Goal: Task Accomplishment & Management: Manage account settings

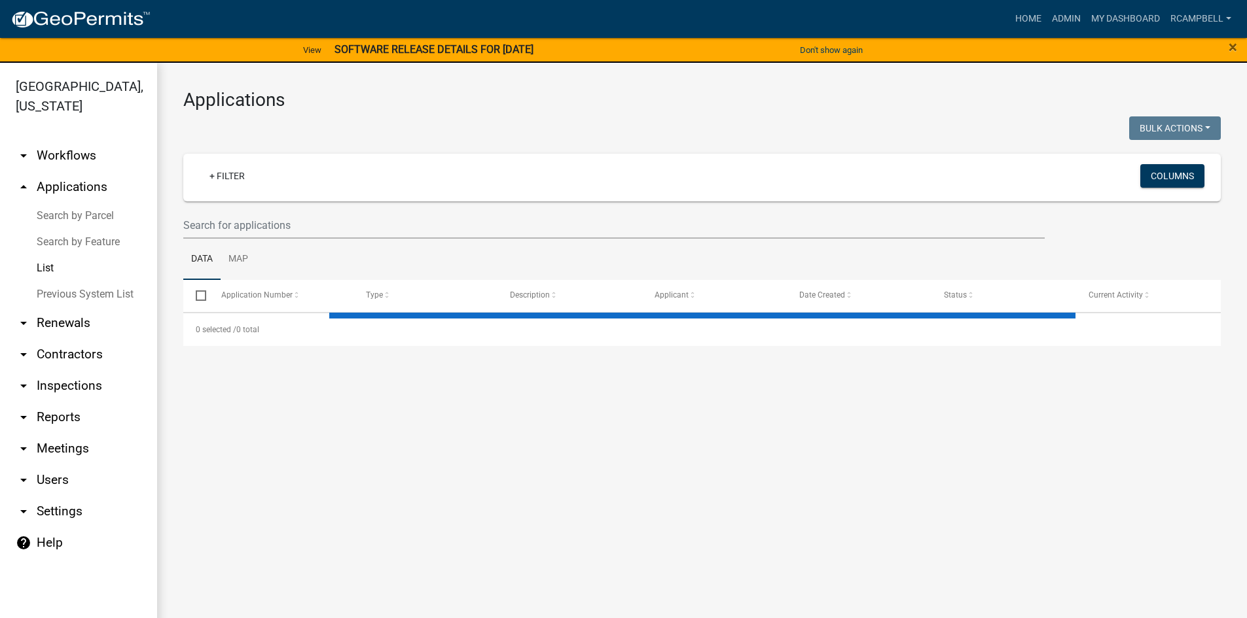
select select "3: 100"
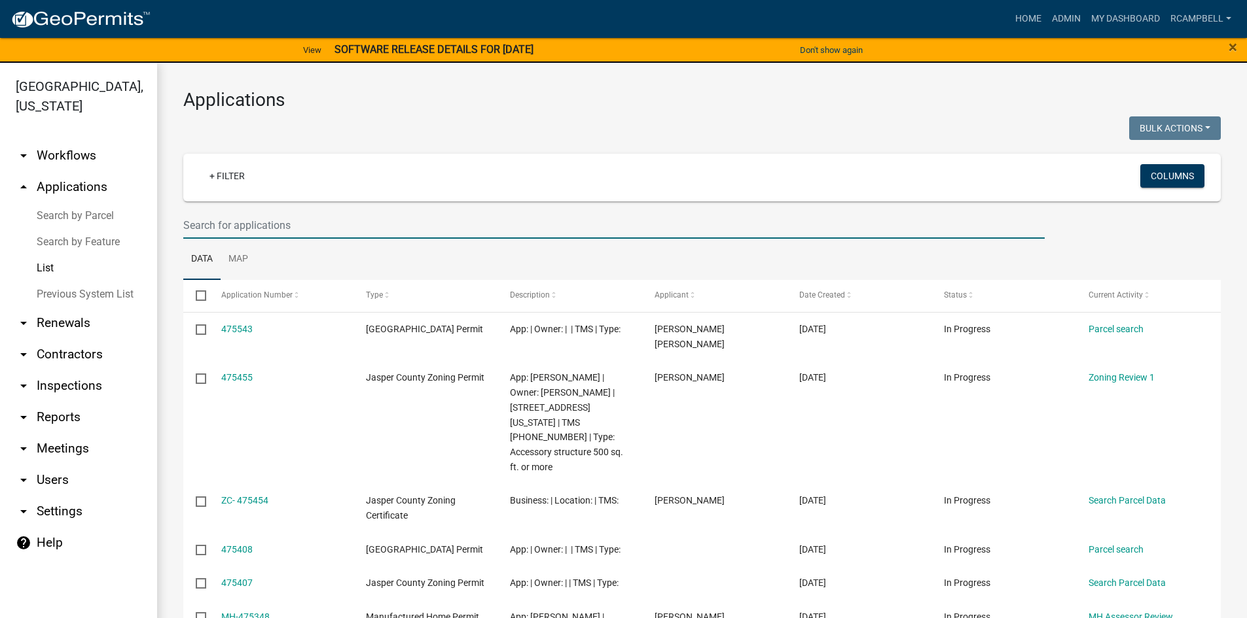
click at [228, 224] on input "text" at bounding box center [613, 225] width 861 height 27
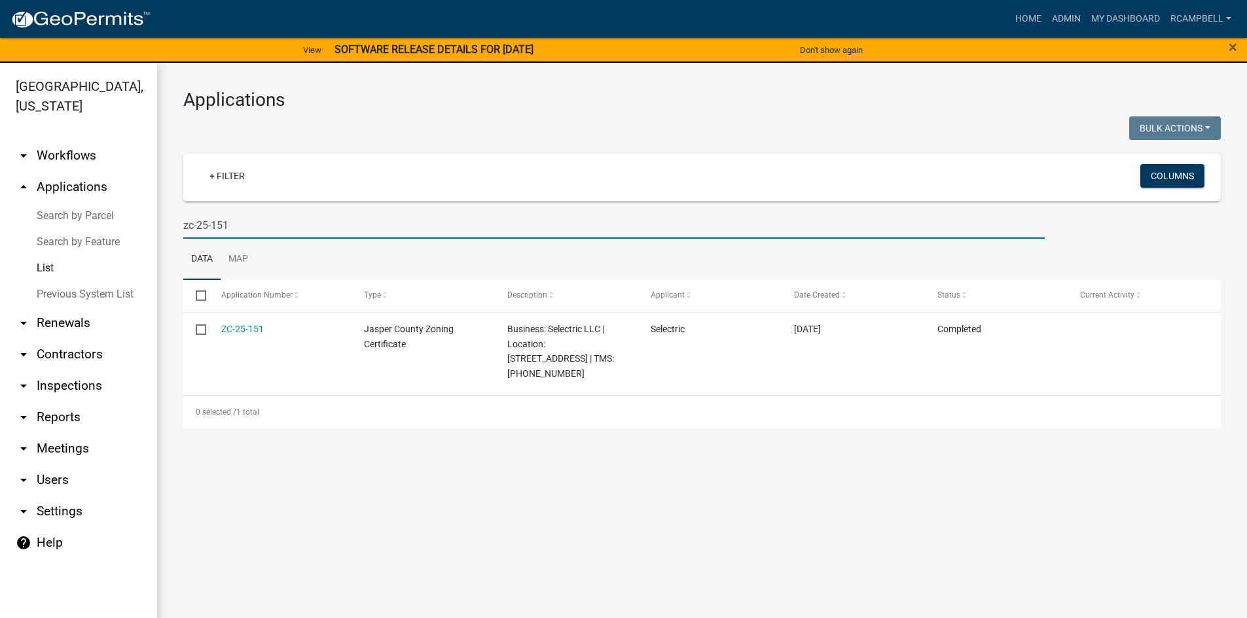
click at [248, 226] on input "zc-25-151" at bounding box center [613, 225] width 861 height 27
type input "z"
select select "3: 100"
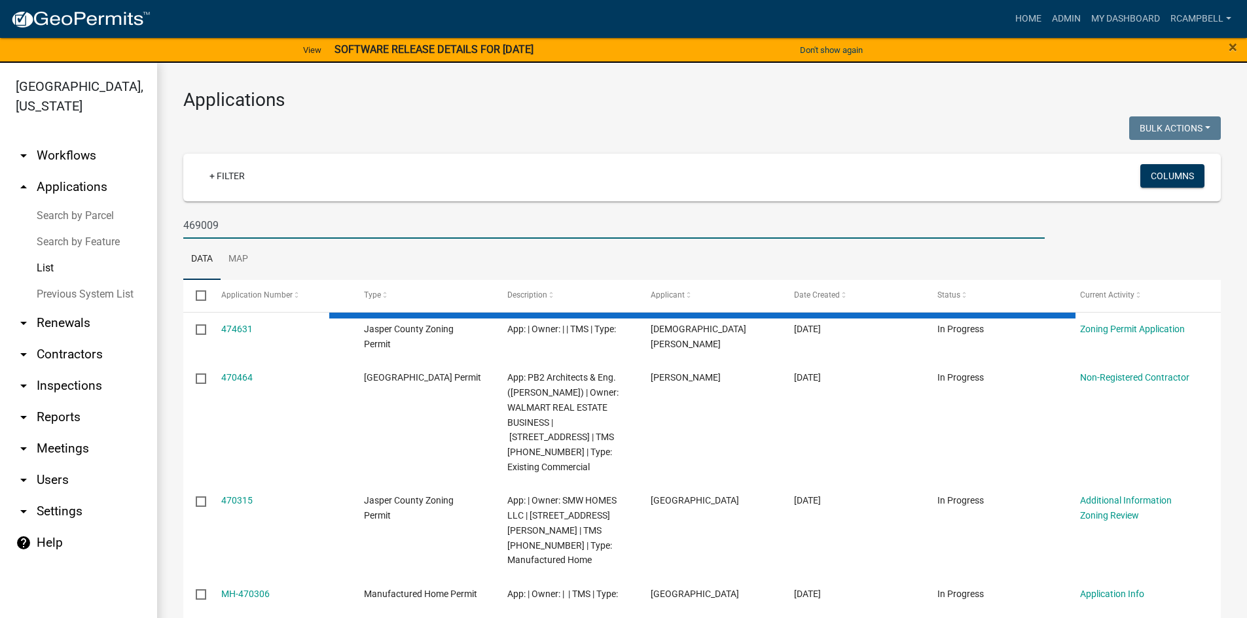
type input "469009"
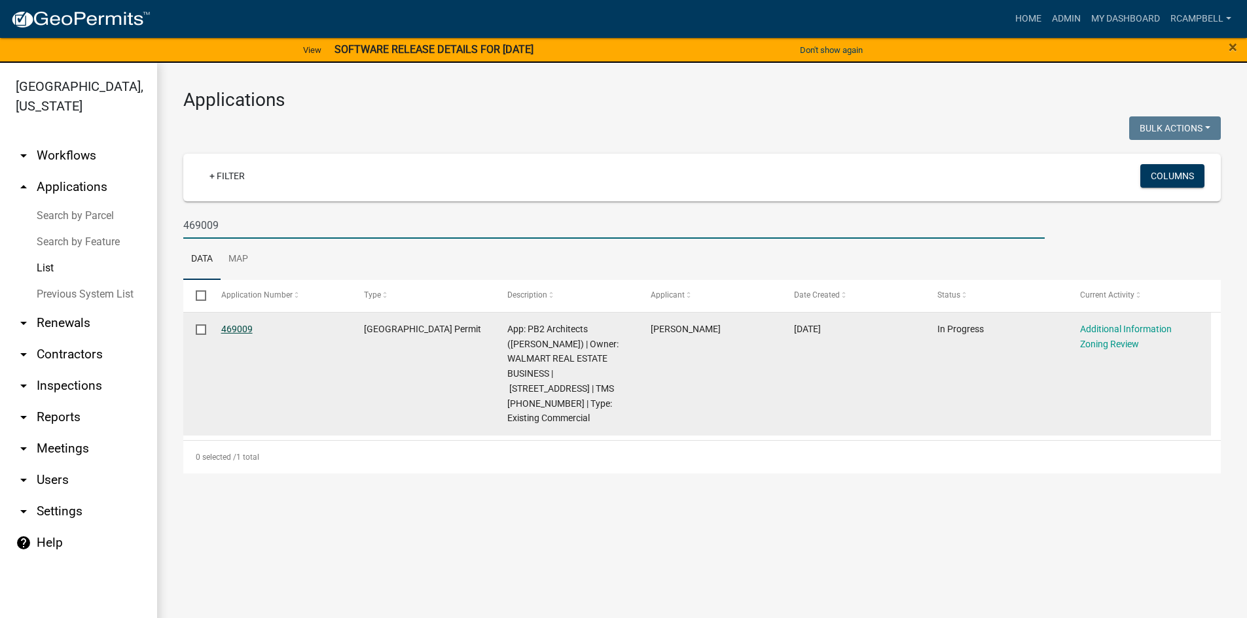
click at [237, 329] on link "469009" at bounding box center [236, 329] width 31 height 10
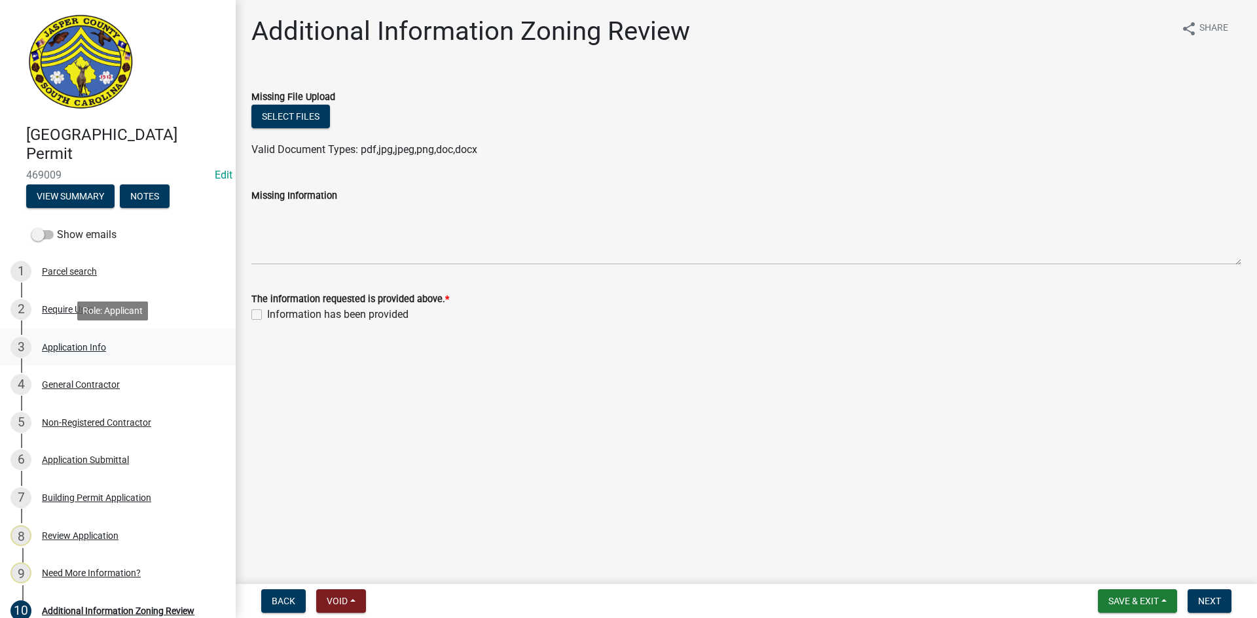
click at [81, 346] on div "Application Info" at bounding box center [74, 347] width 64 height 9
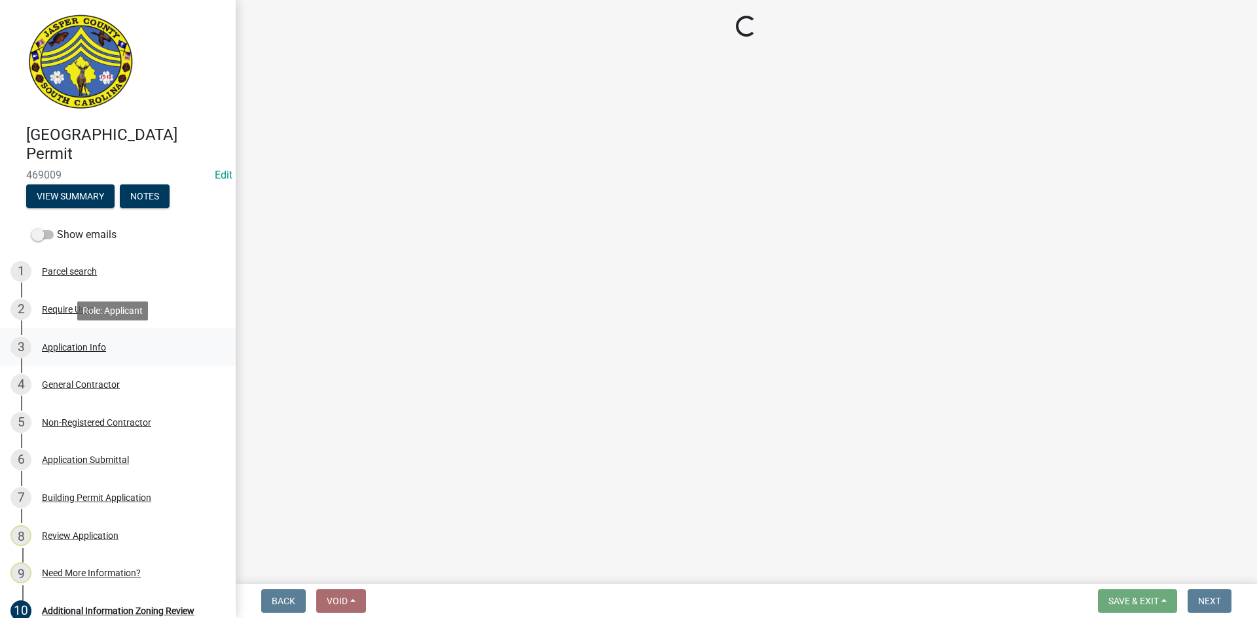
select select "9ee69ee8-4d28-486b-bc7b-e904e70aa828"
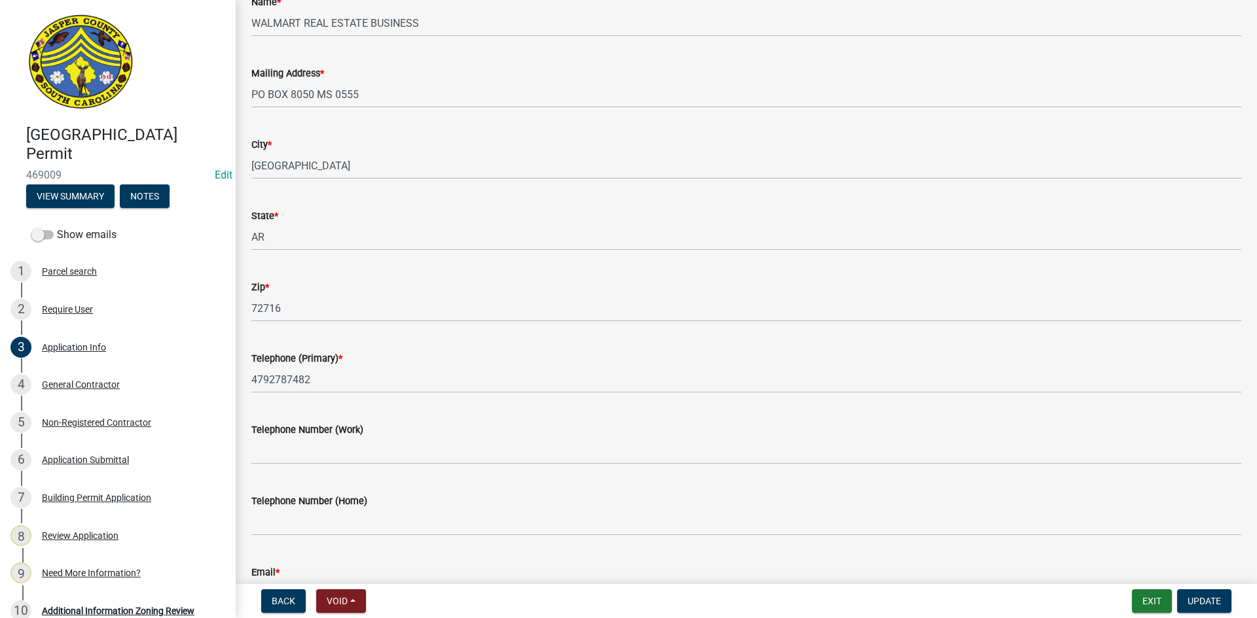
scroll to position [262, 0]
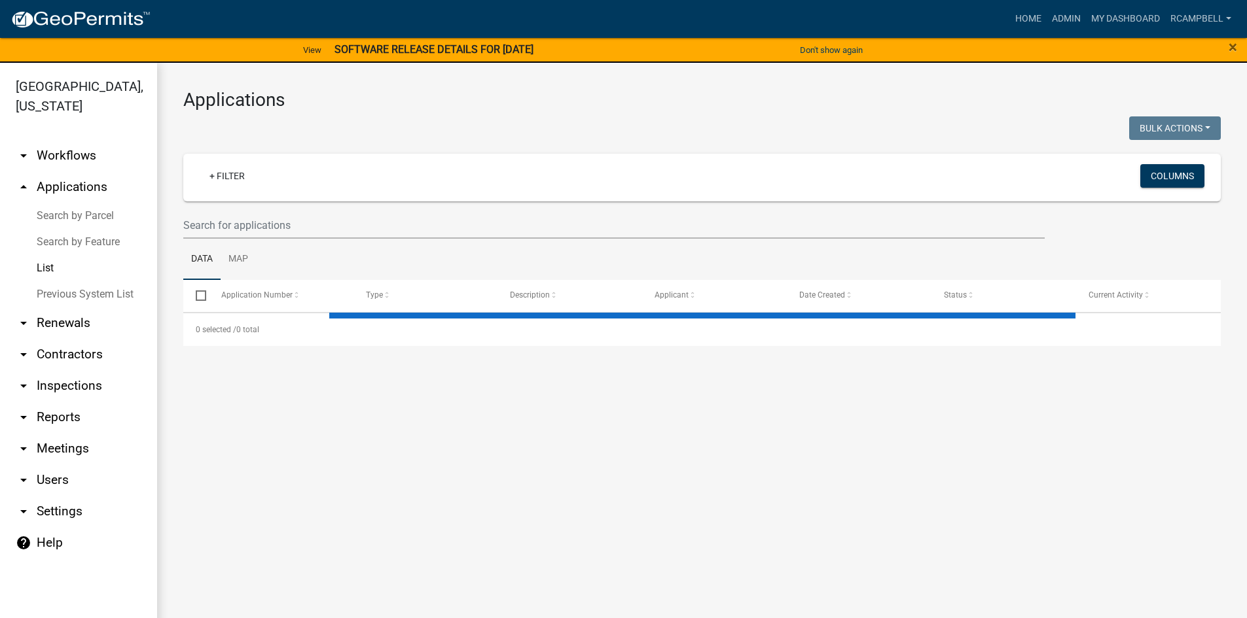
select select "3: 100"
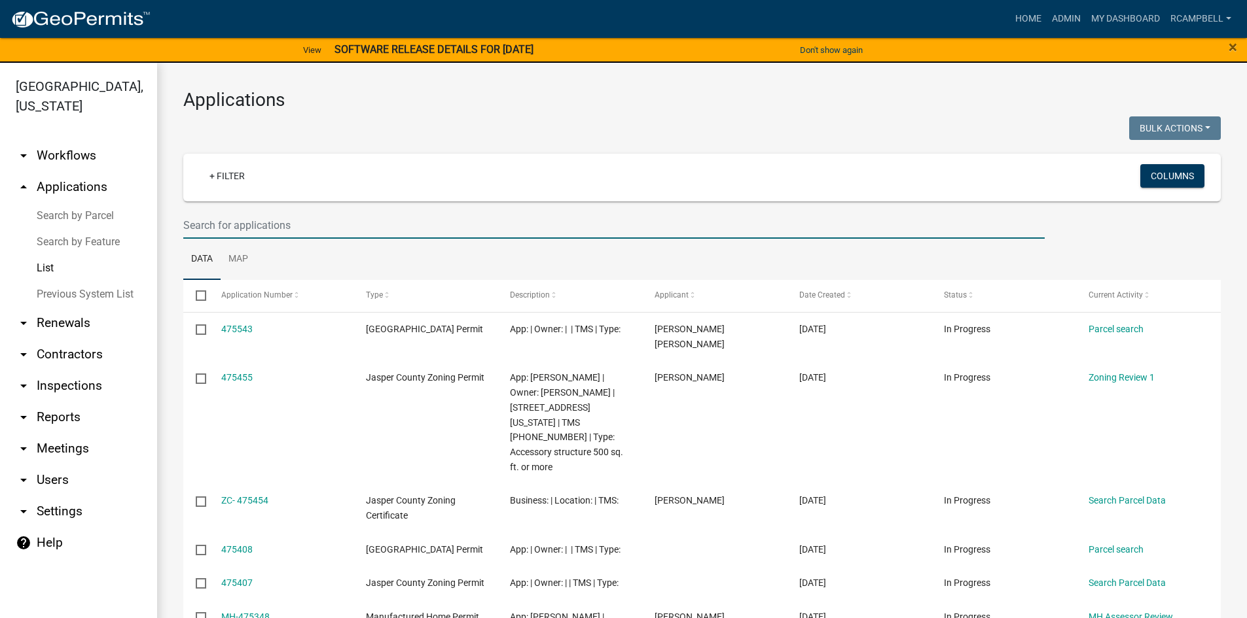
click at [215, 222] on input "text" at bounding box center [613, 225] width 861 height 27
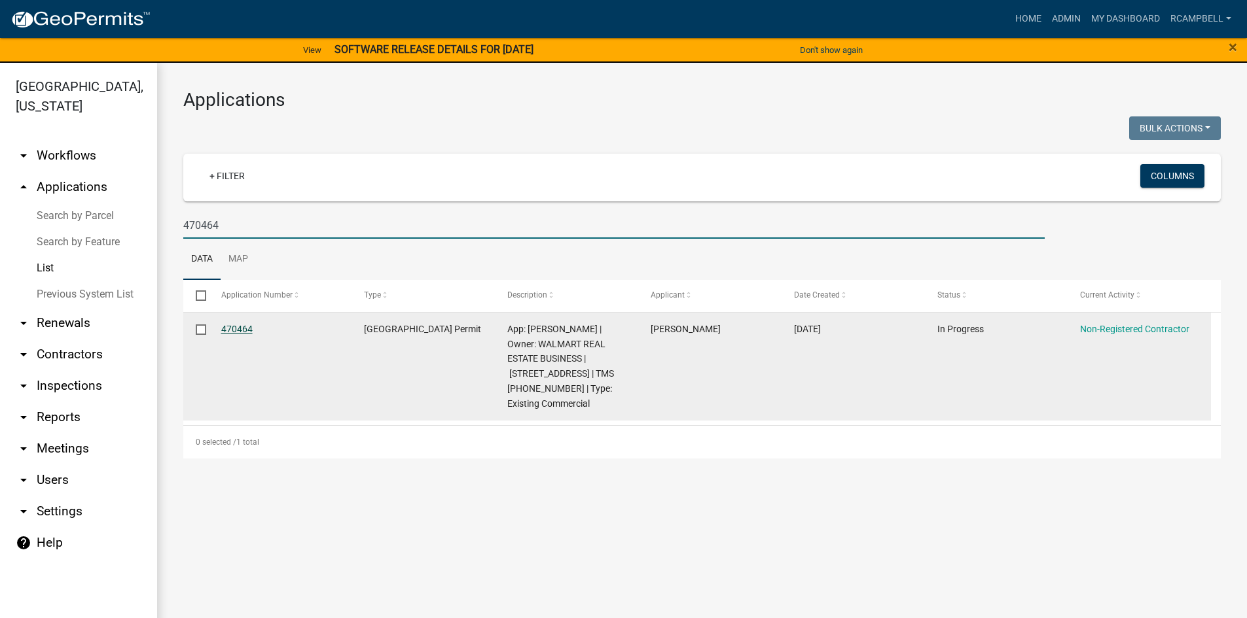
type input "470464"
click at [242, 327] on link "470464" at bounding box center [236, 329] width 31 height 10
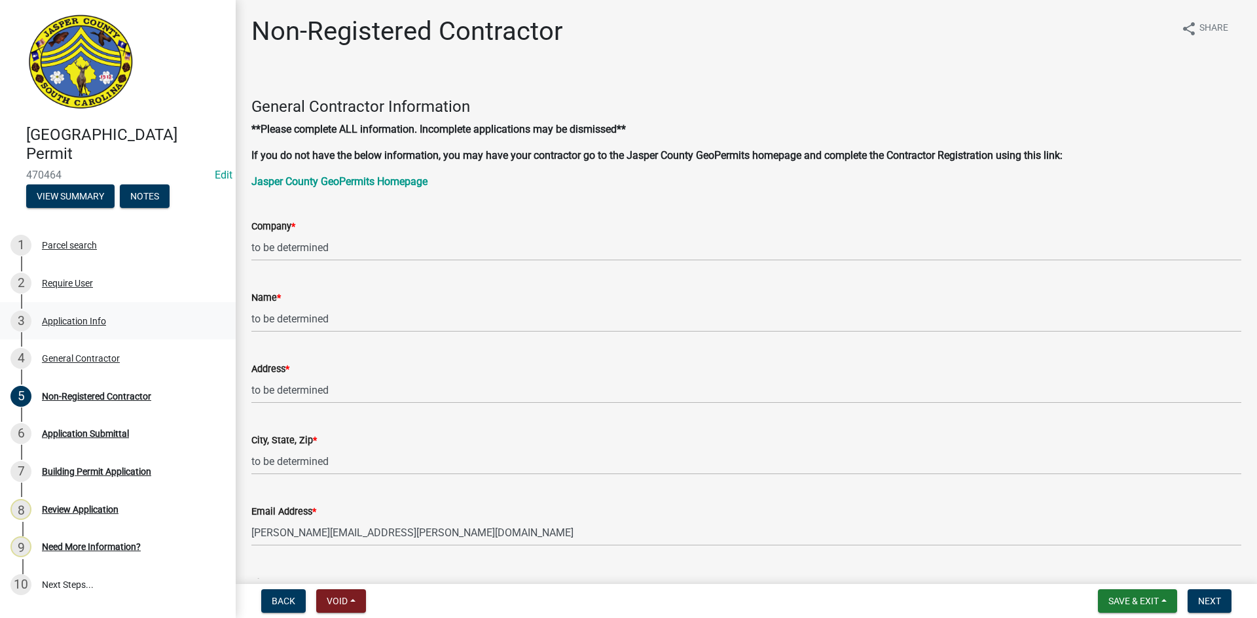
click at [79, 321] on div "Application Info" at bounding box center [74, 321] width 64 height 9
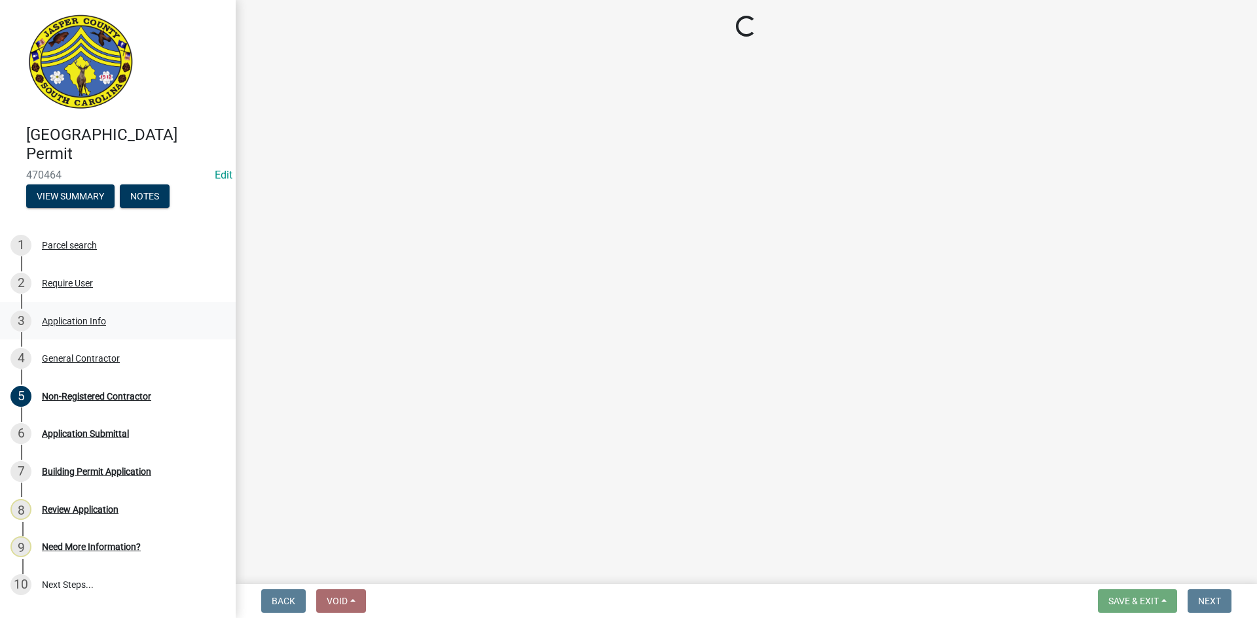
select select "9ee69ee8-4d28-486b-bc7b-e904e70aa828"
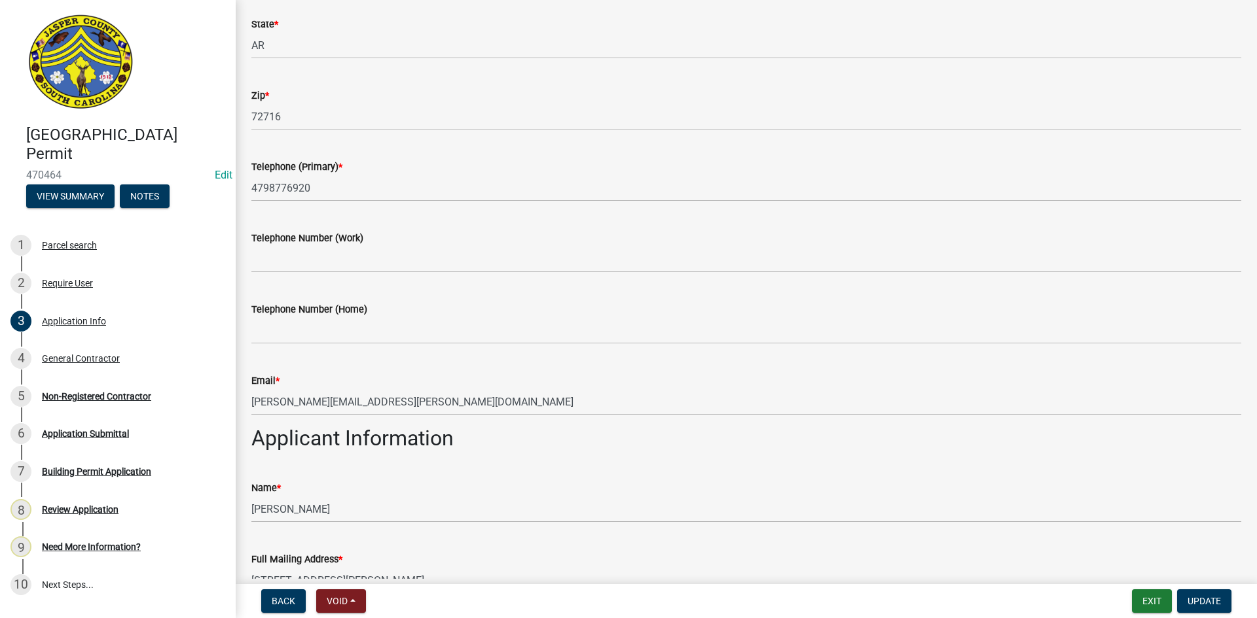
scroll to position [524, 0]
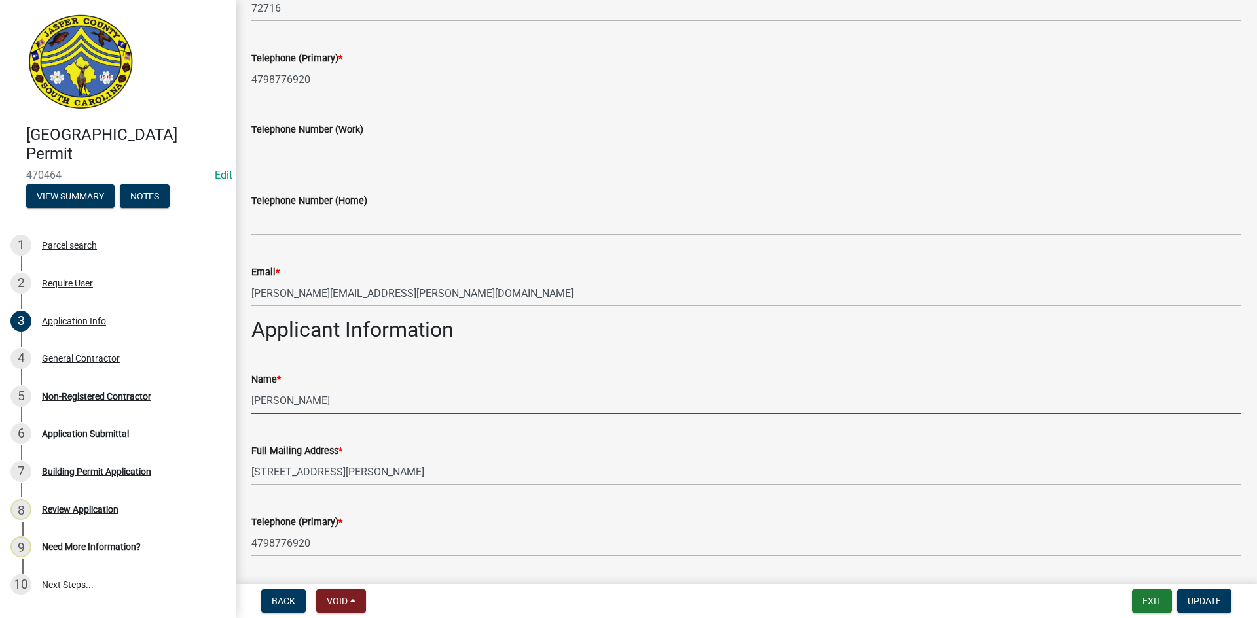
click at [253, 401] on input "[PERSON_NAME]" at bounding box center [746, 400] width 990 height 27
type input "PB2 Architects & Eng. ([PERSON_NAME])"
click at [1194, 599] on span "Update" at bounding box center [1203, 601] width 33 height 10
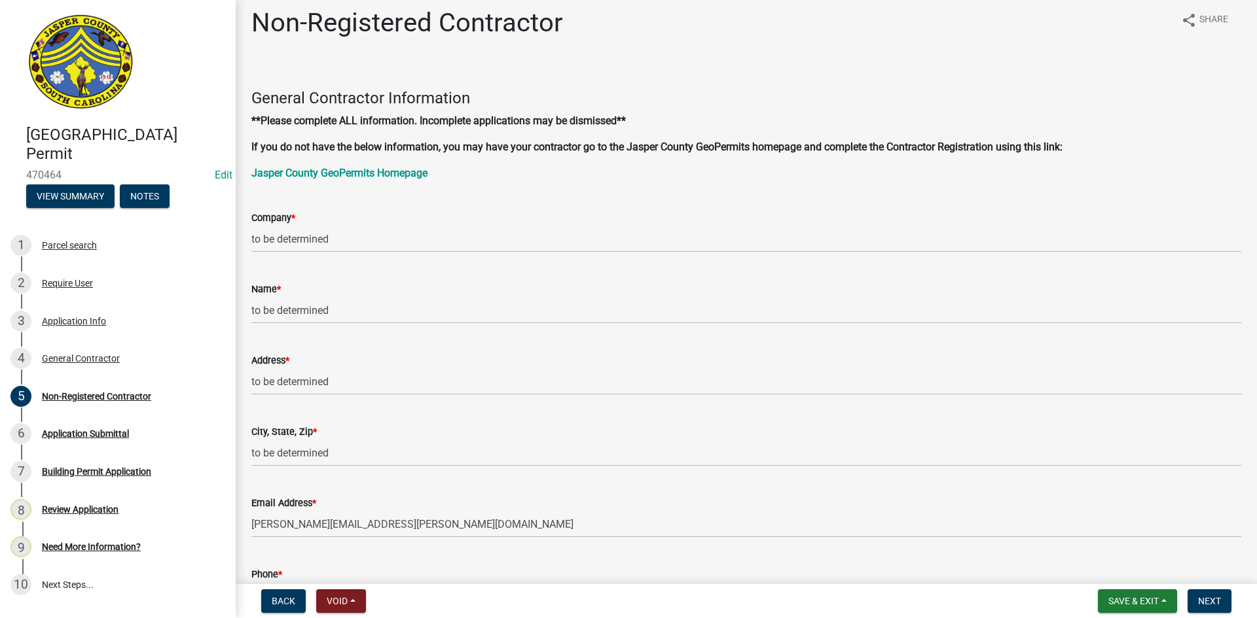
scroll to position [0, 0]
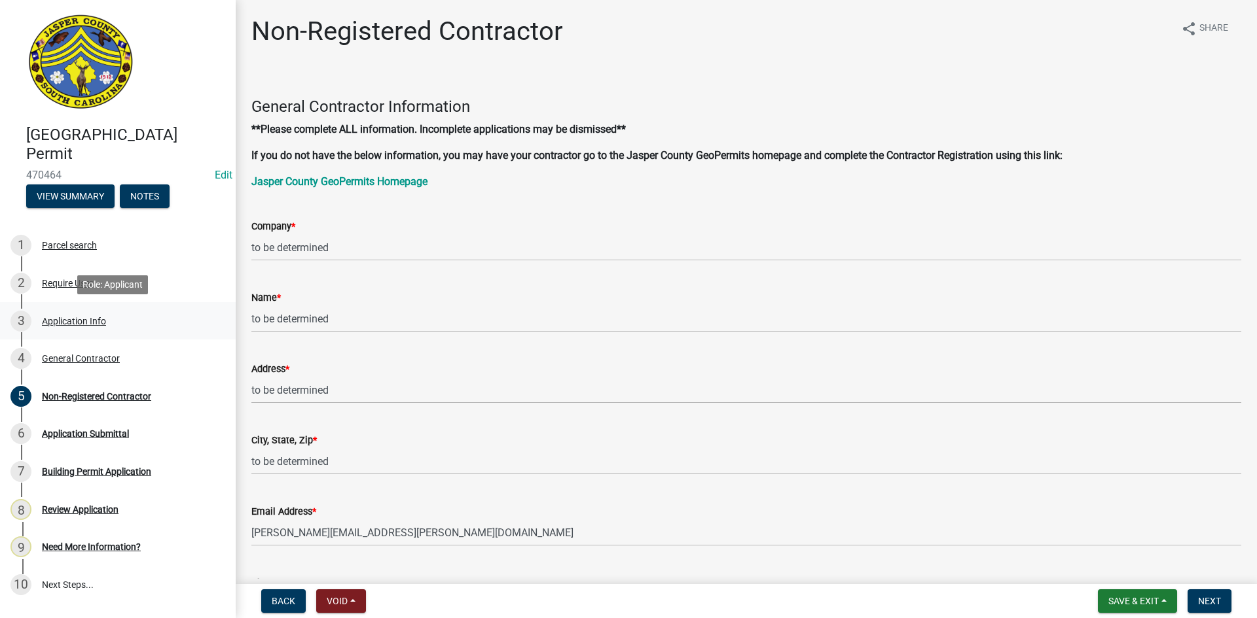
click at [75, 325] on div "Application Info" at bounding box center [74, 321] width 64 height 9
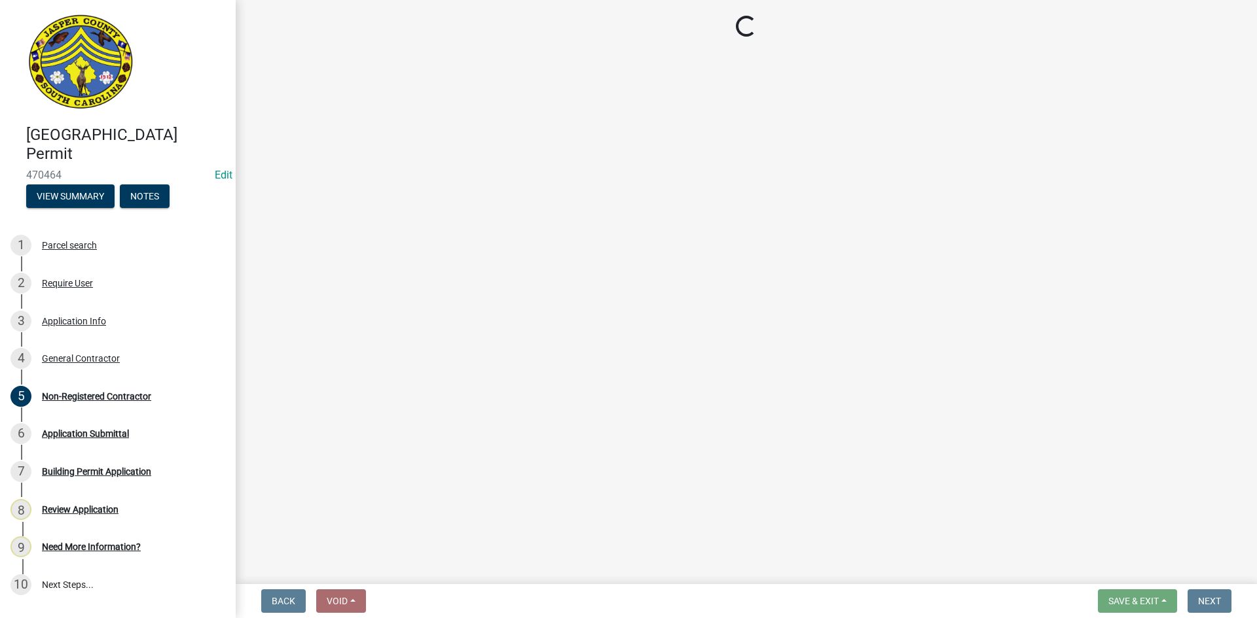
select select "9ee69ee8-4d28-486b-bc7b-e904e70aa828"
